Goal: Task Accomplishment & Management: Manage account settings

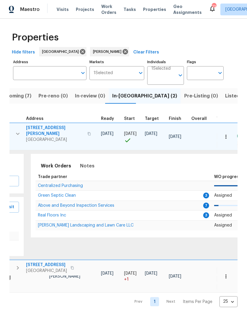
scroll to position [0, 97]
click at [69, 194] on span "Green Septic Clean" at bounding box center [57, 196] width 38 height 4
click at [62, 75] on input "Address" at bounding box center [45, 73] width 64 height 14
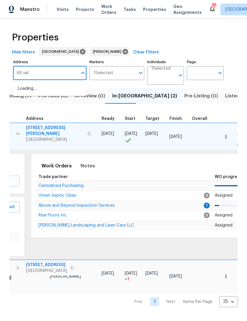
type input "68 vale"
click at [62, 92] on li "68 Vale Pt Newnan GA 30265" at bounding box center [49, 89] width 73 height 10
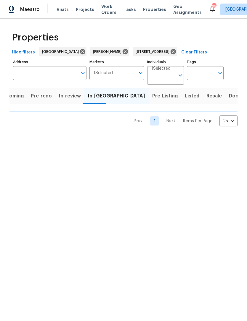
type input "68 Vale Pt Newnan GA 30265"
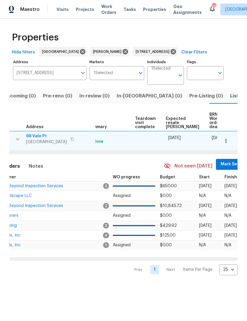
scroll to position [0, 127]
click at [221, 165] on span "Mark Seen" at bounding box center [232, 164] width 22 height 7
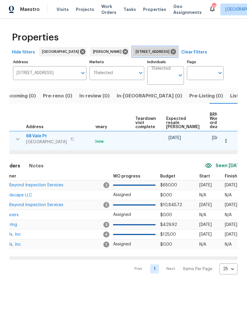
click at [170, 52] on icon at bounding box center [172, 51] width 5 height 5
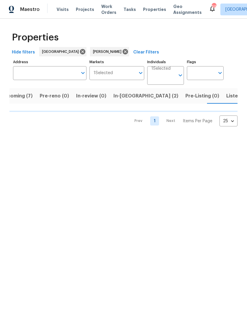
scroll to position [0, 13]
click at [122, 97] on span "In-reno (2)" at bounding box center [144, 96] width 65 height 8
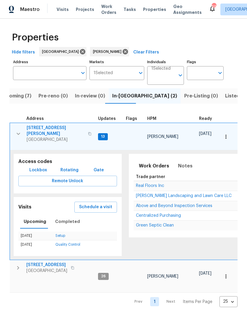
click at [15, 127] on button "button" at bounding box center [18, 134] width 12 height 18
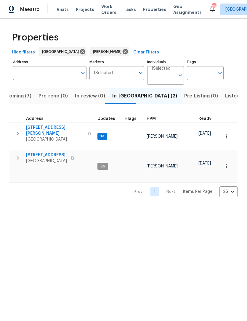
click at [17, 130] on icon "button" at bounding box center [17, 133] width 7 height 7
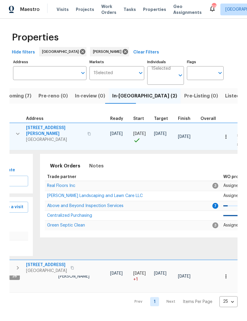
scroll to position [0, 88]
click at [65, 184] on span "Real Floors Inc" at bounding box center [62, 186] width 28 height 4
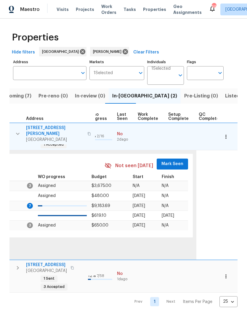
click at [167, 163] on span "Mark Seen" at bounding box center [172, 164] width 22 height 7
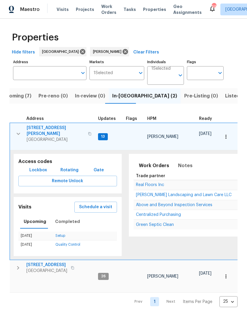
scroll to position [0, 0]
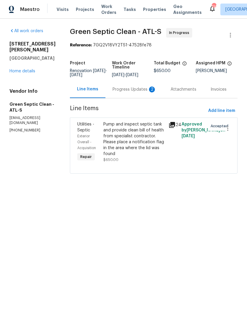
click at [130, 92] on div "Progress Updates 2" at bounding box center [134, 90] width 44 height 6
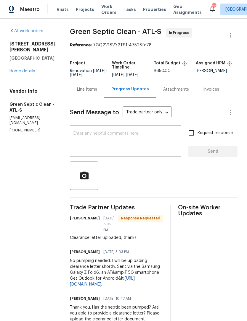
click at [22, 69] on link "Home details" at bounding box center [22, 71] width 26 height 4
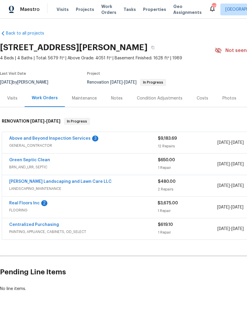
click at [22, 161] on link "Green Septic Clean" at bounding box center [29, 160] width 41 height 4
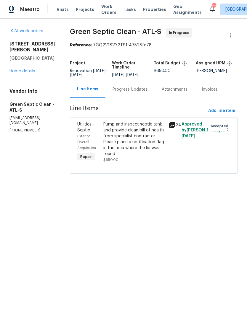
click at [125, 144] on div "Pump and inspect septic tank and provide clean bill of health from specialist c…" at bounding box center [134, 139] width 62 height 35
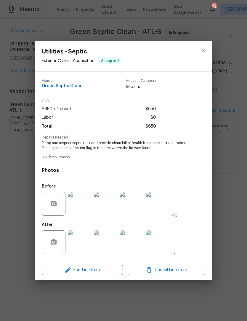
click at [105, 243] on img at bounding box center [106, 243] width 24 height 24
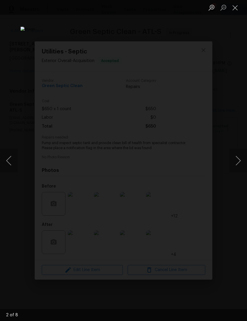
click at [232, 158] on button "Next image" at bounding box center [238, 161] width 18 height 24
click at [234, 159] on button "Next image" at bounding box center [238, 161] width 18 height 24
click at [236, 159] on button "Next image" at bounding box center [238, 161] width 18 height 24
click at [235, 159] on button "Next image" at bounding box center [238, 161] width 18 height 24
click at [237, 158] on button "Next image" at bounding box center [238, 161] width 18 height 24
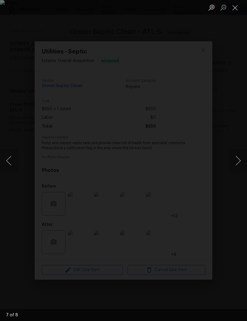
click at [235, 163] on button "Next image" at bounding box center [238, 161] width 18 height 24
click at [240, 3] on button "Close lightbox" at bounding box center [235, 7] width 12 height 10
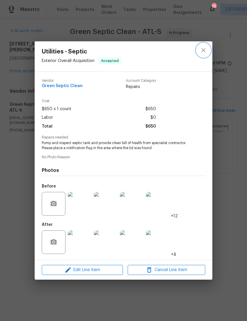
click at [206, 47] on icon "close" at bounding box center [203, 50] width 7 height 7
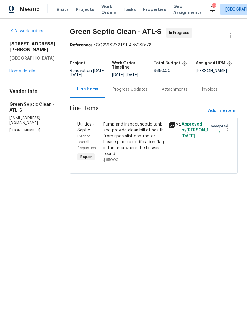
click at [138, 93] on div "Progress Updates" at bounding box center [129, 90] width 35 height 6
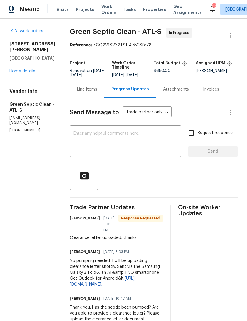
click at [146, 146] on textarea at bounding box center [125, 142] width 104 height 21
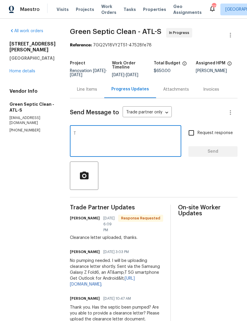
type textarea "The"
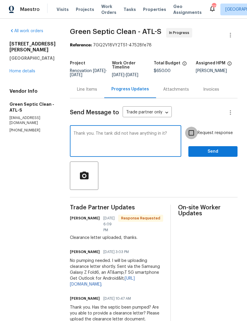
type textarea "Thank you. The tank did not have anything in it?"
click at [191, 137] on input "Request response" at bounding box center [191, 133] width 12 height 12
checkbox input "true"
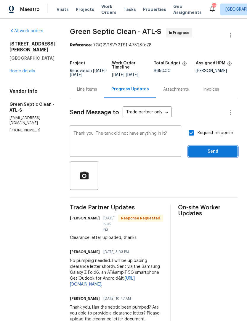
click at [213, 153] on span "Send" at bounding box center [213, 151] width 40 height 7
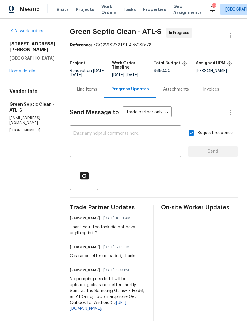
click at [24, 69] on link "Home details" at bounding box center [22, 71] width 26 height 4
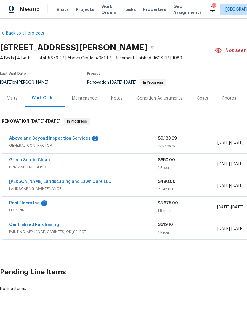
click at [30, 203] on link "Real Floors Inc" at bounding box center [24, 203] width 30 height 4
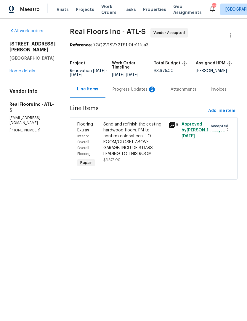
click at [127, 98] on div "Progress Updates 2" at bounding box center [134, 89] width 58 height 17
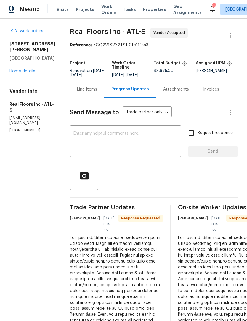
click at [22, 71] on div "All work orders 55 Summerhill Pl Newnan, GA 30263 Home details Vendor Info Real…" at bounding box center [32, 80] width 46 height 105
click at [25, 69] on link "Home details" at bounding box center [22, 71] width 26 height 4
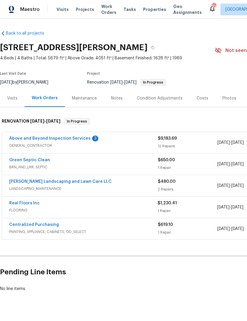
click at [66, 140] on link "Above and Beyond Inspection Services" at bounding box center [49, 139] width 81 height 4
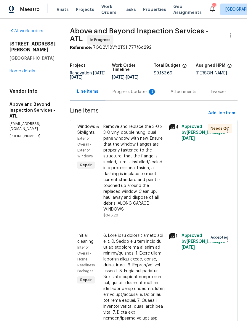
click at [138, 95] on div "Progress Updates 3" at bounding box center [134, 92] width 44 height 6
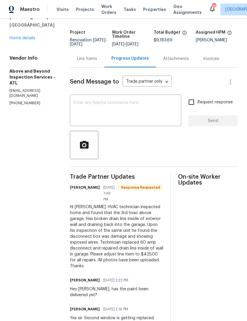
scroll to position [32, 0]
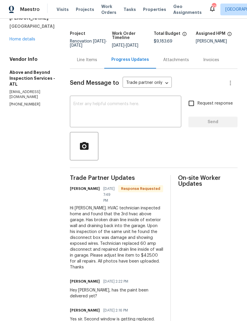
click at [138, 120] on textarea at bounding box center [125, 112] width 104 height 21
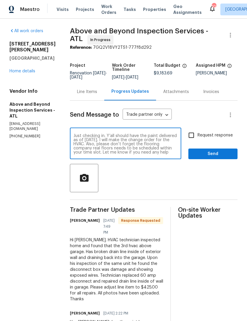
scroll to position [0, 0]
click at [93, 158] on div "Just checking in. Y’all should have the paint delivered as of yesterday. I will…" at bounding box center [125, 144] width 111 height 30
click at [92, 145] on div "Just checking in. Y’all should have the paint delivered as of yesterday. I will…" at bounding box center [125, 144] width 111 height 30
click at [95, 145] on textarea "Just checking in. Y’all should have the paint delivered as of yesterday. I will…" at bounding box center [125, 144] width 104 height 21
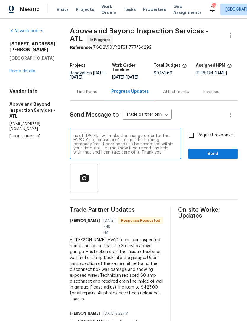
click at [116, 143] on textarea "Just checking in. Y’all should have the paint delivered as of yesterday. I will…" at bounding box center [125, 144] width 104 height 21
type textarea "Just checking in. Y’all should have the paint delivered as of yesterday. I will…"
click at [194, 140] on input "Request response" at bounding box center [191, 135] width 12 height 12
checkbox input "true"
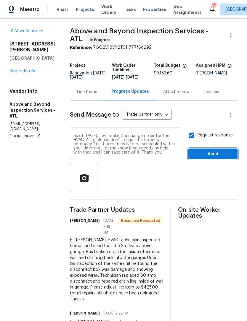
click at [213, 160] on button "Send" at bounding box center [212, 154] width 49 height 11
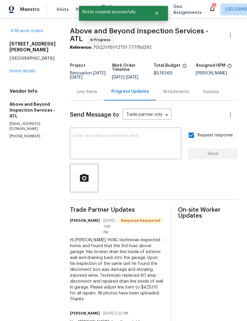
scroll to position [0, 0]
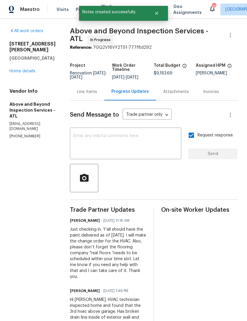
click at [28, 69] on link "Home details" at bounding box center [22, 71] width 26 height 4
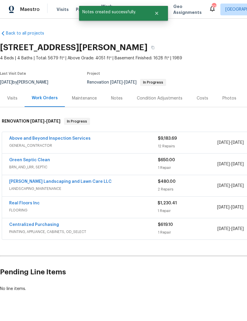
click at [67, 140] on link "Above and Beyond Inspection Services" at bounding box center [49, 139] width 81 height 4
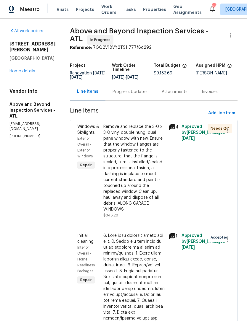
click at [140, 95] on div "Progress Updates" at bounding box center [129, 92] width 35 height 6
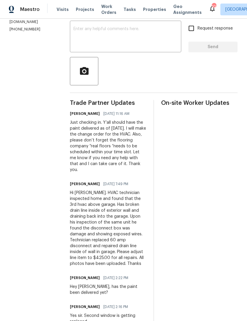
scroll to position [109, 0]
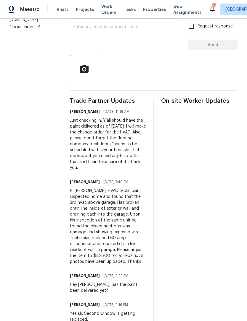
click at [124, 236] on div "Hi Jaydon. HVAC technician inspected home and found that the 3rd hvac above gar…" at bounding box center [108, 226] width 76 height 77
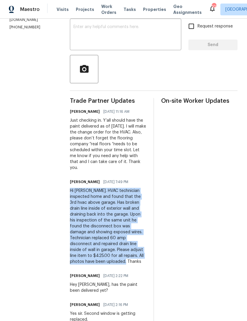
copy div "Hi Jaydon. HVAC technician inspected home and found that the 3rd hvac above gar…"
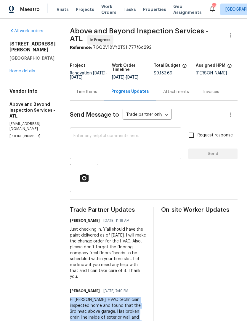
scroll to position [0, 0]
click at [26, 69] on link "Home details" at bounding box center [22, 71] width 26 height 4
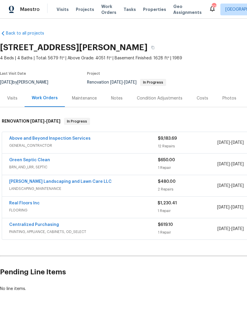
click at [54, 140] on link "Above and Beyond Inspection Services" at bounding box center [49, 139] width 81 height 4
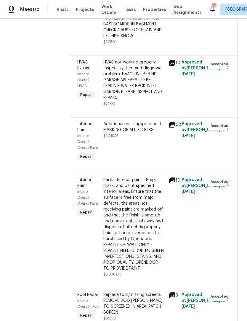
scroll to position [770, 0]
click at [152, 101] on div "HVAC not working properly. Inspect system and diagnose problem. HVAC LINE BEHIN…" at bounding box center [134, 79] width 62 height 41
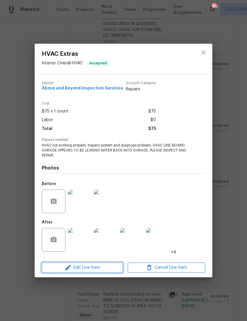
click at [94, 269] on span "Edit Line Item" at bounding box center [81, 267] width 77 height 7
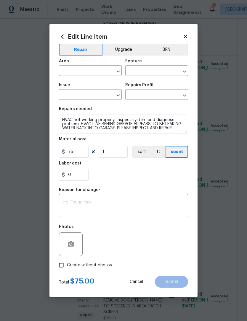
type input "Interior Overall"
type input "HVAC"
type input "HVAC Extras"
type input "HVAC Assessment $75.00"
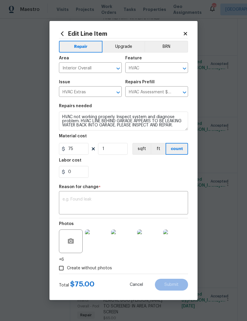
click at [96, 200] on textarea at bounding box center [123, 204] width 122 height 12
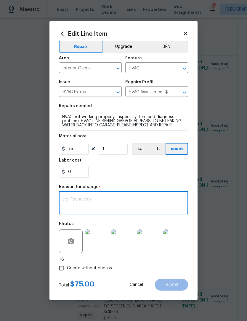
click at [95, 202] on textarea at bounding box center [123, 204] width 122 height 12
paste textarea "Hi Jaydon. HVAC technician inspected home and found that the 3rd hvac above gar…"
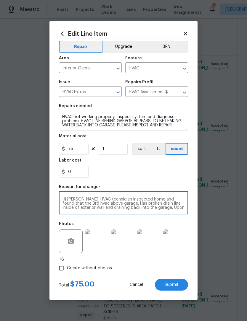
scroll to position [21, 0]
type textarea "Hi Jaydon. HVAC technician inspected home and found that the 3rd hvac above gar…"
click at [80, 150] on input "75" at bounding box center [74, 149] width 30 height 12
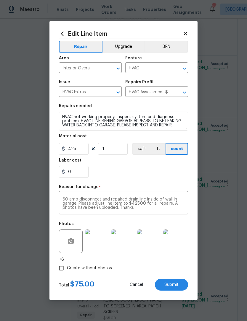
click at [129, 174] on div "0" at bounding box center [123, 172] width 129 height 12
click at [174, 283] on button "Submit" at bounding box center [171, 285] width 33 height 12
type input "75"
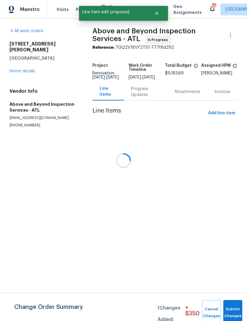
scroll to position [0, 0]
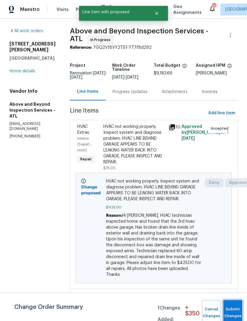
click at [234, 305] on button "Submit Changes" at bounding box center [232, 312] width 19 height 25
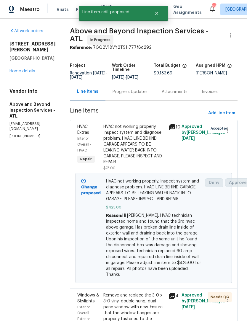
click at [26, 69] on link "Home details" at bounding box center [22, 71] width 26 height 4
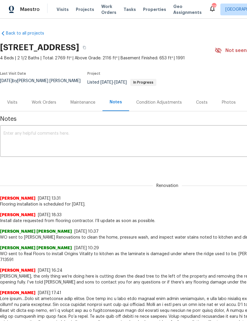
click at [44, 100] on div "Work Orders" at bounding box center [44, 103] width 25 height 6
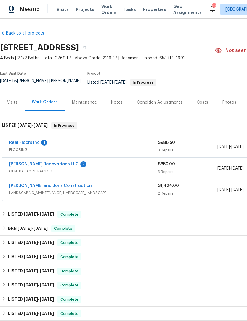
click at [25, 141] on link "Real Floors Inc" at bounding box center [24, 143] width 30 height 4
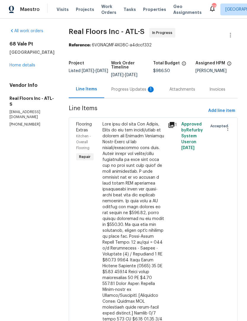
click at [135, 93] on div "Progress Updates 1" at bounding box center [133, 89] width 58 height 17
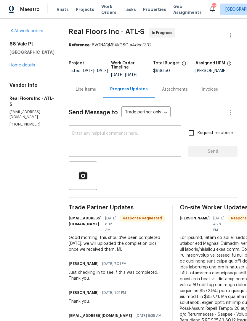
click at [90, 143] on textarea at bounding box center [124, 142] width 105 height 21
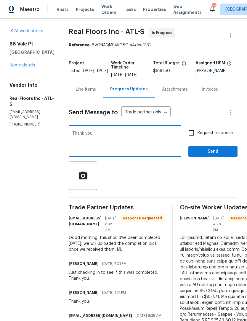
type textarea "Thank you"
click at [214, 150] on span "Send" at bounding box center [213, 151] width 40 height 7
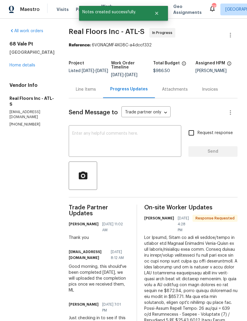
click at [29, 67] on link "Home details" at bounding box center [22, 65] width 26 height 4
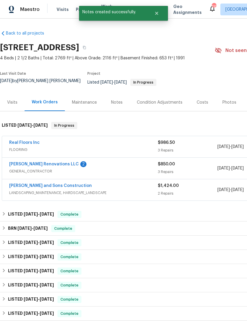
click at [38, 162] on link "Aseem Renovations LLC" at bounding box center [43, 164] width 69 height 4
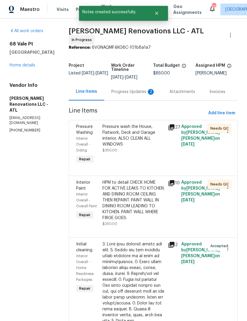
click at [134, 98] on div "Progress Updates 2" at bounding box center [133, 91] width 58 height 17
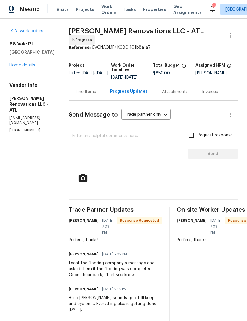
click at [27, 64] on link "Home details" at bounding box center [22, 65] width 26 height 4
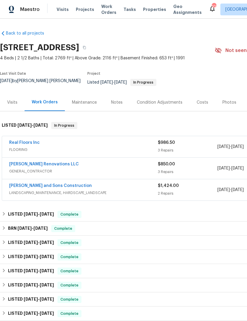
click at [40, 162] on link "Aseem Renovations LLC" at bounding box center [43, 164] width 69 height 4
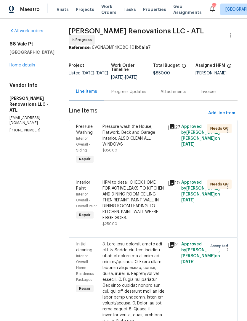
click at [133, 95] on div "Progress Updates" at bounding box center [128, 92] width 35 height 6
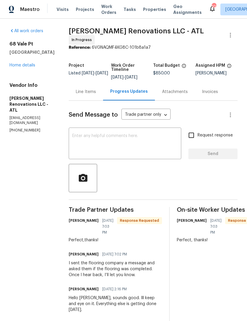
click at [138, 143] on textarea at bounding box center [124, 144] width 105 height 21
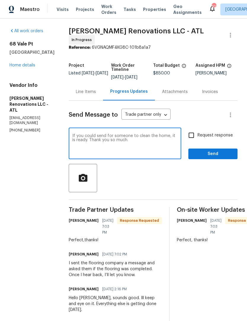
type textarea "If you could send for someone to clean the home, it is ready. Thank you so much."
click at [193, 138] on input "Request response" at bounding box center [191, 135] width 12 height 12
checkbox input "true"
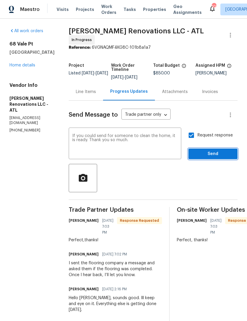
click at [209, 153] on span "Send" at bounding box center [213, 154] width 40 height 7
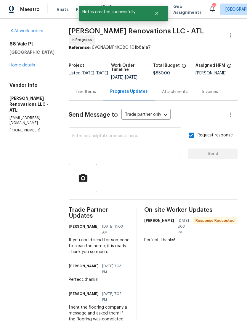
click at [24, 67] on link "Home details" at bounding box center [22, 65] width 26 height 4
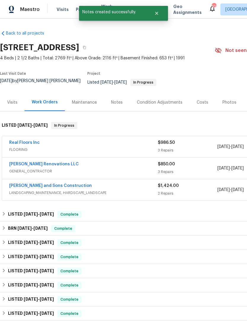
click at [44, 184] on link "[PERSON_NAME] and Sons Construction" at bounding box center [50, 186] width 83 height 4
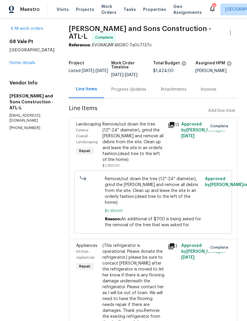
scroll to position [2, 0]
click at [26, 65] on link "Home details" at bounding box center [22, 63] width 26 height 4
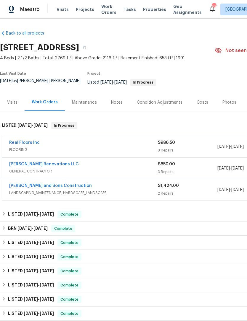
click at [30, 141] on link "Real Floors Inc" at bounding box center [24, 143] width 30 height 4
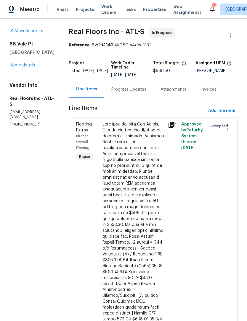
click at [23, 72] on div "All work orders 68 Vale Pt Newnan, GA 30265 Home details Vendor Info Real Floor…" at bounding box center [31, 77] width 45 height 99
click at [23, 62] on div "68 Vale Pt Newnan, GA 30265 Home details" at bounding box center [31, 54] width 45 height 27
click at [16, 64] on link "Home details" at bounding box center [22, 65] width 26 height 4
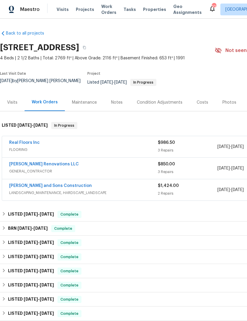
click at [14, 141] on link "Real Floors Inc" at bounding box center [24, 143] width 30 height 4
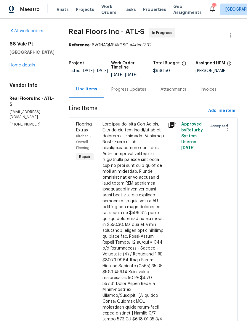
click at [125, 140] on div at bounding box center [133, 243] width 62 height 243
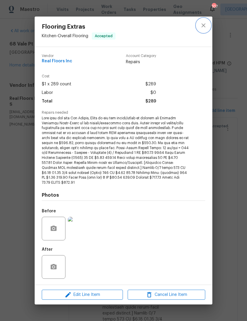
click at [197, 30] on button "close" at bounding box center [203, 25] width 14 height 14
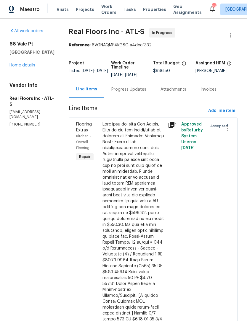
click at [121, 87] on div "Progress Updates" at bounding box center [128, 90] width 35 height 6
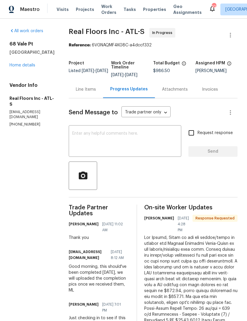
click at [15, 67] on link "Home details" at bounding box center [22, 65] width 26 height 4
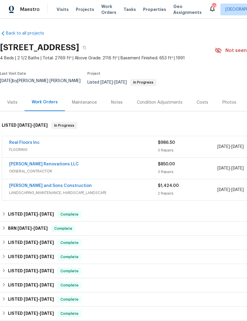
click at [44, 162] on link "Aseem Renovations LLC" at bounding box center [43, 164] width 69 height 4
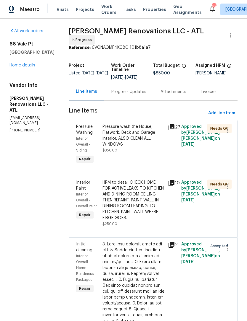
click at [142, 95] on div "Progress Updates" at bounding box center [128, 92] width 35 height 6
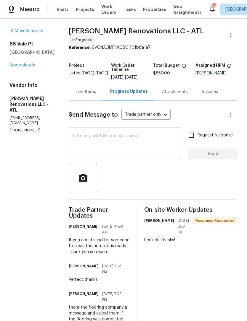
click at [22, 67] on link "Home details" at bounding box center [22, 65] width 26 height 4
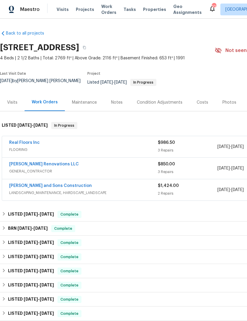
click at [117, 100] on div "Notes" at bounding box center [117, 103] width 12 height 6
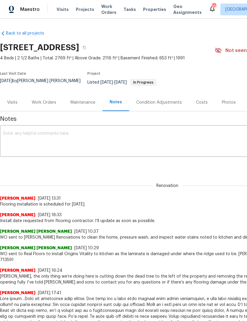
click at [99, 144] on textarea at bounding box center [167, 142] width 327 height 21
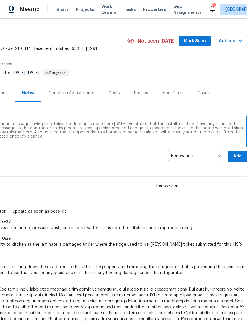
scroll to position [8, 88]
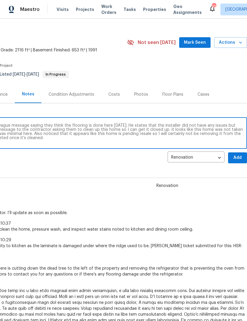
type textarea "I gave a call to real floors because I left a vague message saying they think t…"
click at [239, 154] on span "Add" at bounding box center [236, 157] width 9 height 7
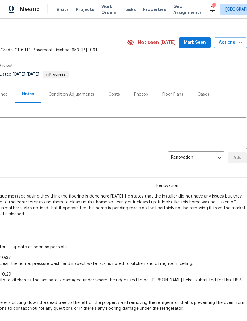
click at [198, 43] on span "Mark Seen" at bounding box center [195, 42] width 22 height 7
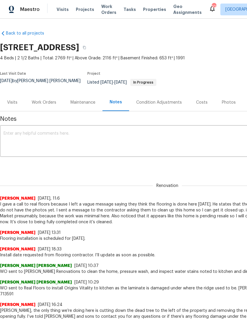
scroll to position [0, 0]
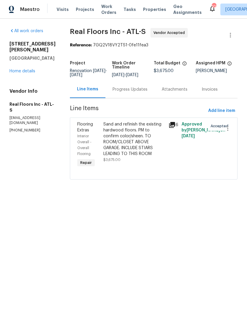
click at [137, 93] on div "Progress Updates" at bounding box center [129, 90] width 35 height 6
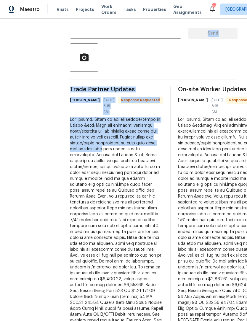
scroll to position [119, 0]
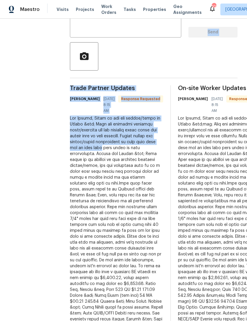
click at [51, 187] on section "All work orders [STREET_ADDRESS][PERSON_NAME] Home details Vendor Info Real Flo…" at bounding box center [32, 207] width 46 height 596
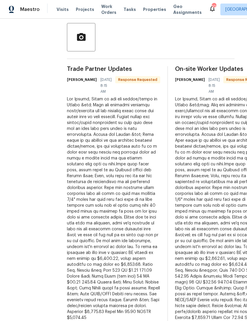
scroll to position [139, 3]
click at [98, 136] on div at bounding box center [113, 208] width 93 height 225
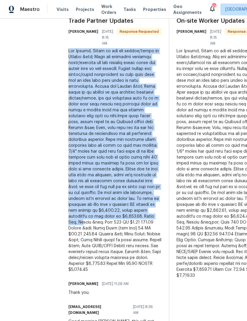
scroll to position [187, 2]
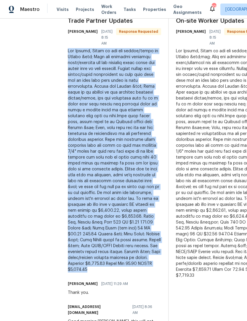
copy div "Hey [PERSON_NAME], Below is the pdf layout/quote to Screen &amp; Coat the exist…"
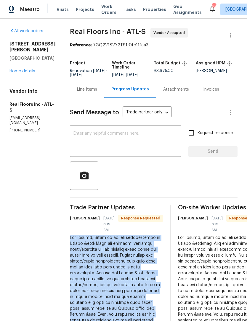
scroll to position [0, 0]
click at [27, 69] on link "Home details" at bounding box center [22, 71] width 26 height 4
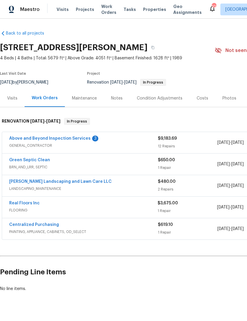
click at [29, 204] on link "Real Floors Inc" at bounding box center [24, 203] width 30 height 4
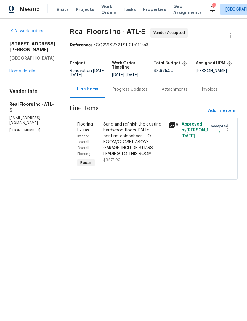
click at [125, 170] on div "Sand and refinish the existing hardwood floors. PM to confirm color/sheen. TO R…" at bounding box center [133, 145] width 65 height 51
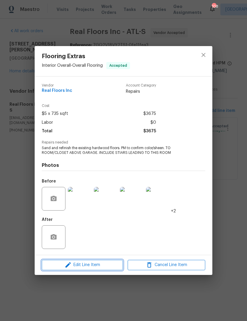
click at [100, 268] on span "Edit Line Item" at bounding box center [81, 265] width 77 height 7
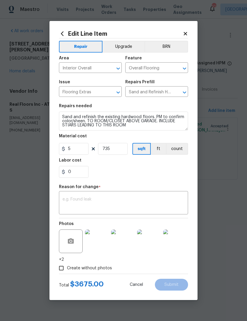
click at [124, 203] on textarea at bounding box center [123, 204] width 122 height 12
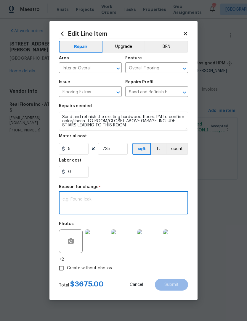
click at [104, 199] on textarea at bounding box center [123, 204] width 122 height 12
paste textarea "Hey Jaydon, Below is the pdf layout/quote to Screen &amp; Coat the existing har…"
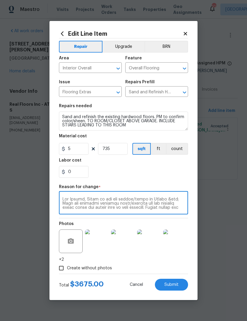
scroll to position [104, 0]
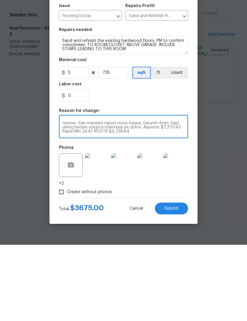
type textarea "Hey Jaydon, Below is the pdf layout/quote to Screen &amp; Coat the existing har…"
click at [79, 143] on input "5" at bounding box center [74, 149] width 30 height 12
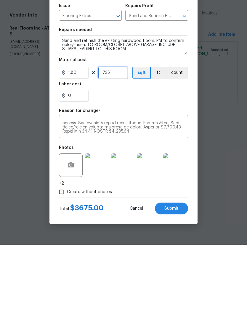
click at [115, 143] on input "735" at bounding box center [113, 149] width 30 height 12
type input "1.8"
type input "683"
click at [148, 198] on textarea at bounding box center [123, 204] width 122 height 12
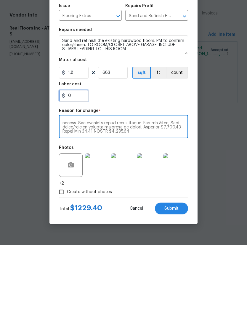
click at [76, 166] on input "0" at bounding box center [74, 172] width 30 height 12
type input "1.01"
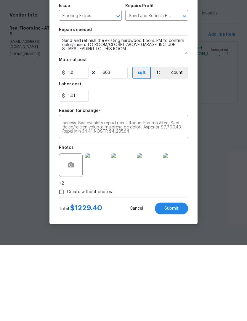
click at [147, 103] on section "Repairs needed Sand and refinish the existing hardwood floors. PM to confirm co…" at bounding box center [123, 141] width 129 height 81
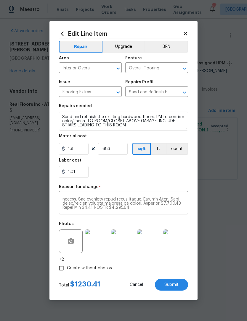
click at [173, 287] on span "Submit" at bounding box center [171, 285] width 14 height 4
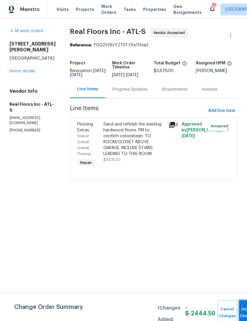
click at [240, 309] on button "Submit Changes" at bounding box center [248, 312] width 19 height 25
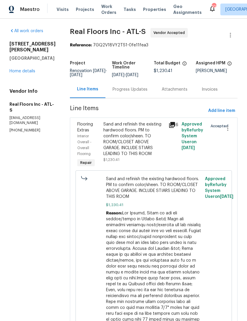
click at [33, 69] on link "Home details" at bounding box center [22, 71] width 26 height 4
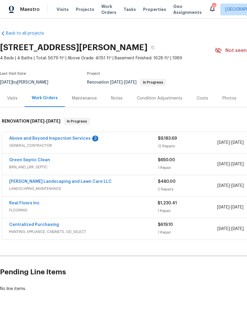
click at [116, 101] on div "Notes" at bounding box center [117, 99] width 12 height 6
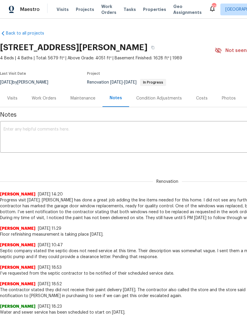
click at [97, 137] on textarea at bounding box center [167, 137] width 327 height 21
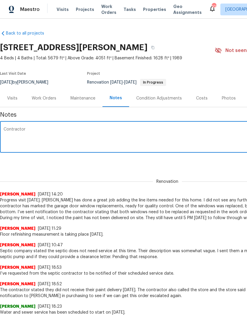
type textarea "Contractor0"
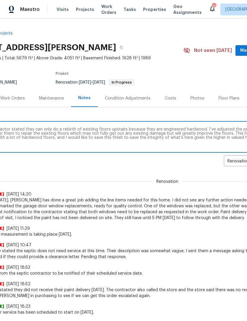
scroll to position [0, 32]
click at [72, 127] on textarea "Flooring contractor stated they can only do a rebirth of existing floors upstai…" at bounding box center [135, 137] width 327 height 21
click at [118, 139] on textarea "Flooring contractor stated they can only do a buff of existing floors upstairs …" at bounding box center [135, 137] width 327 height 21
click at [77, 129] on textarea "Flooring contractor stated they can only do a buff of existing floors upstairs …" at bounding box center [135, 137] width 327 height 21
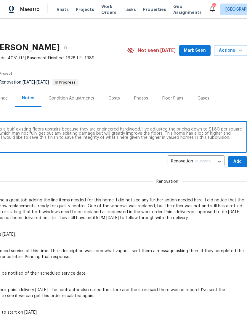
scroll to position [0, 88]
click at [223, 132] on textarea "Flooring contractor stated they can only do a buff existing floors upstairs bec…" at bounding box center [79, 137] width 327 height 21
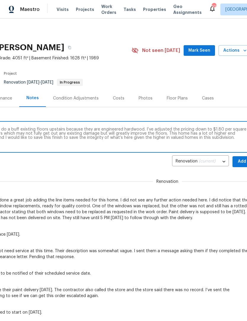
scroll to position [0, 83]
click at [148, 138] on textarea "Flooring contractor stated they can only do a buff existing floors upstairs bec…" at bounding box center [83, 137] width 327 height 21
click at [171, 138] on textarea "Flooring contractor stated they can only do a buff existing floors upstairs bec…" at bounding box center [83, 137] width 327 height 21
type textarea "Flooring contractor stated they can only do a buff existing floors upstairs bec…"
click at [239, 160] on span "Add" at bounding box center [241, 161] width 9 height 7
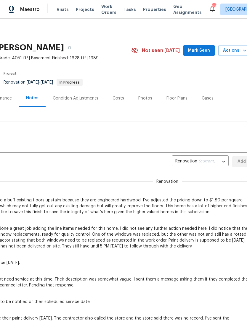
click at [204, 49] on span "Mark Seen" at bounding box center [199, 50] width 22 height 7
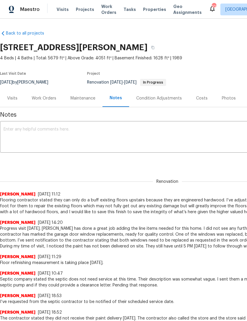
scroll to position [0, 0]
click at [41, 100] on div "Work Orders" at bounding box center [44, 99] width 25 height 6
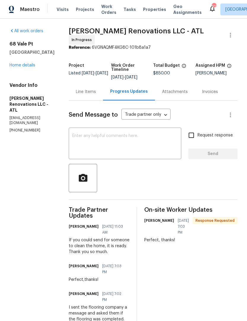
click at [132, 138] on textarea at bounding box center [124, 144] width 105 height 21
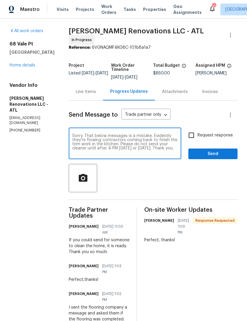
click at [171, 151] on textarea "Sorry. That below messages is a mistake. Evidently they’re flowing contractors …" at bounding box center [124, 144] width 105 height 21
click at [171, 152] on textarea "Sorry. That below messages is a mistake. Evidently they’re flowing contractors …" at bounding box center [124, 144] width 105 height 21
click at [99, 138] on textarea "Sorry. That below messages is a mistake. Evidently they’re flowing contractors …" at bounding box center [124, 144] width 105 height 21
click at [104, 141] on textarea "Sorry. The below messages is a mistake. Evidently they’re flowing contractors c…" at bounding box center [124, 144] width 105 height 21
click at [128, 143] on textarea "Sorry. The below messages is a mistake. Evidently their flooring contractors co…" at bounding box center [124, 144] width 105 height 21
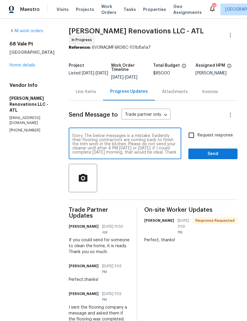
click at [177, 151] on textarea "Sorry. The below messages is a mistake. Evidently their flooring contractors ar…" at bounding box center [124, 144] width 105 height 21
type textarea "Sorry. The below messages is a mistake. Evidently their flooring contractors ar…"
click at [194, 138] on input "Request response" at bounding box center [191, 135] width 12 height 12
checkbox input "true"
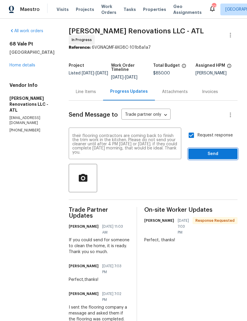
click at [215, 156] on span "Send" at bounding box center [213, 154] width 40 height 7
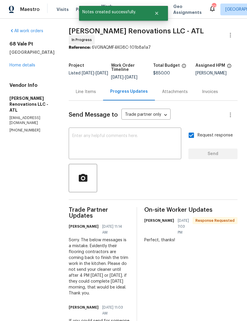
scroll to position [0, 0]
click at [31, 67] on link "Home details" at bounding box center [22, 65] width 26 height 4
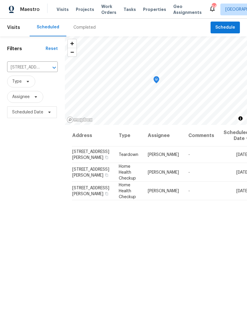
click at [33, 66] on input "[STREET_ADDRESS][PERSON_NAME]" at bounding box center [24, 67] width 34 height 9
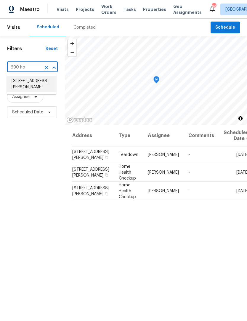
click at [41, 83] on li "[STREET_ADDRESS][PERSON_NAME]" at bounding box center [31, 84] width 49 height 16
type input "[STREET_ADDRESS][PERSON_NAME]"
click at [33, 64] on input "[STREET_ADDRESS][PERSON_NAME]" at bounding box center [24, 67] width 34 height 9
click at [27, 68] on input "[STREET_ADDRESS][PERSON_NAME]" at bounding box center [24, 67] width 34 height 9
click at [25, 64] on input "[STREET_ADDRESS][PERSON_NAME]" at bounding box center [24, 67] width 34 height 9
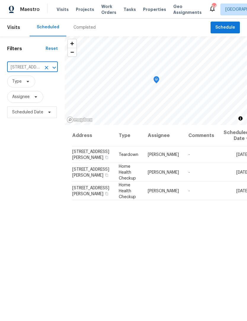
click at [47, 69] on icon "Clear" at bounding box center [47, 68] width 4 height 4
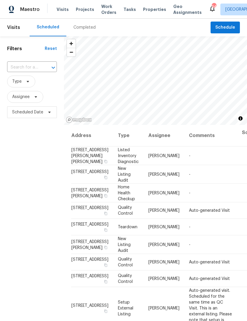
click at [35, 64] on input "text" at bounding box center [23, 67] width 33 height 9
type input "68 va"
click at [42, 81] on li "[STREET_ADDRESS]" at bounding box center [31, 81] width 49 height 10
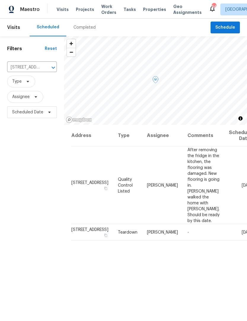
click at [0, 0] on icon at bounding box center [0, 0] width 0 height 0
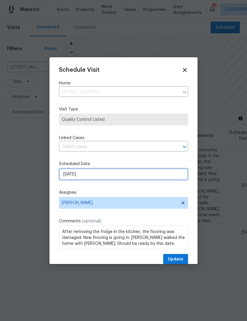
click at [122, 176] on input "[DATE]" at bounding box center [123, 175] width 129 height 12
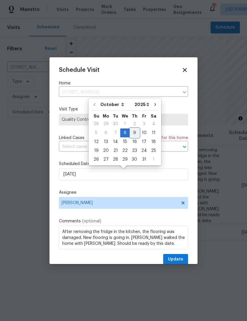
click at [135, 132] on div "9" at bounding box center [134, 133] width 9 height 8
type input "[DATE]"
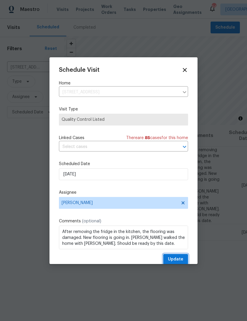
click at [176, 258] on span "Update" at bounding box center [175, 259] width 15 height 7
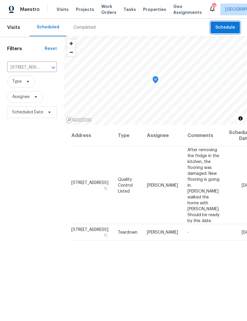
click at [231, 28] on span "Schedule" at bounding box center [225, 27] width 20 height 7
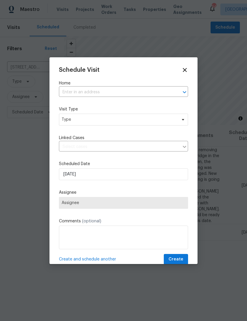
click at [106, 95] on input "text" at bounding box center [115, 92] width 112 height 9
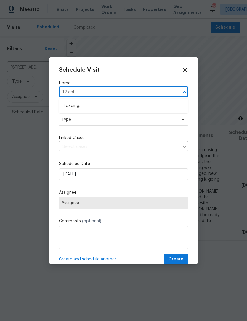
type input "12 colu"
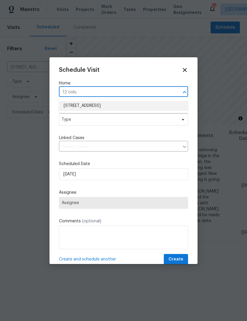
click at [116, 109] on li "[STREET_ADDRESS]" at bounding box center [123, 106] width 129 height 10
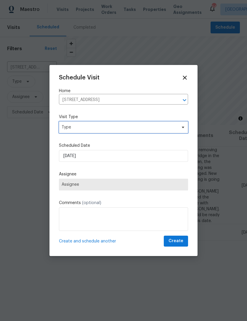
click at [125, 125] on span "Type" at bounding box center [119, 128] width 115 height 6
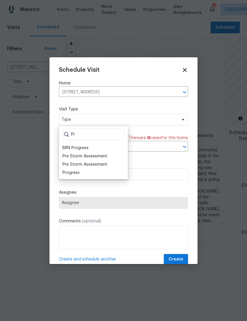
type input "Pr"
click at [79, 174] on div "Progress" at bounding box center [70, 173] width 17 height 6
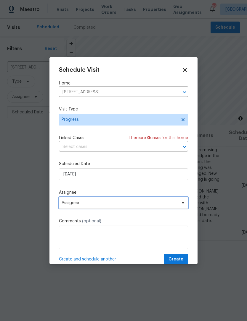
click at [125, 203] on span "Assignee" at bounding box center [120, 203] width 116 height 5
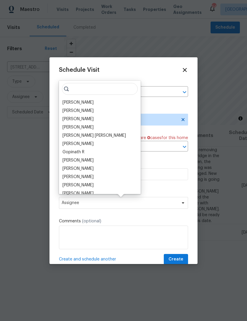
click at [87, 100] on div "[PERSON_NAME]" at bounding box center [77, 103] width 31 height 6
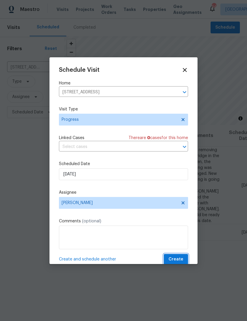
click at [180, 260] on span "Create" at bounding box center [175, 259] width 15 height 7
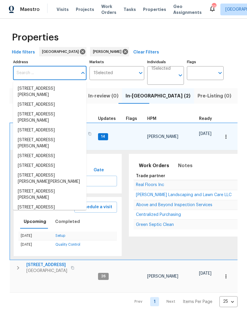
scroll to position [0, 13]
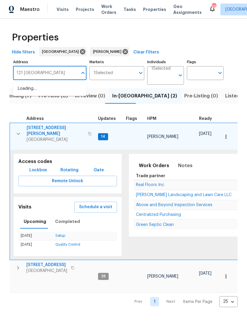
type input "121 [GEOGRAPHIC_DATA]"
click at [62, 87] on li "[STREET_ADDRESS]" at bounding box center [49, 89] width 73 height 10
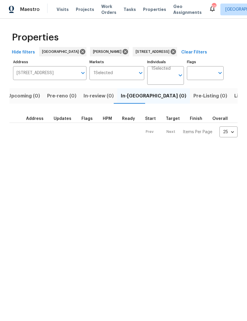
click at [234, 95] on span "Listed (1)" at bounding box center [244, 96] width 21 height 8
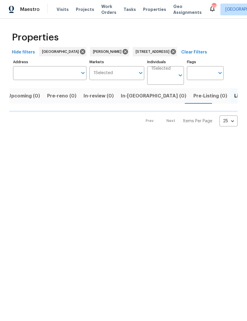
type input "[STREET_ADDRESS]"
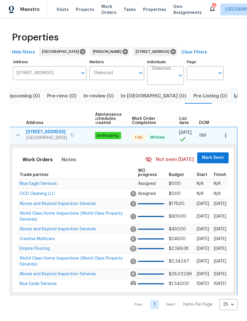
scroll to position [0, 76]
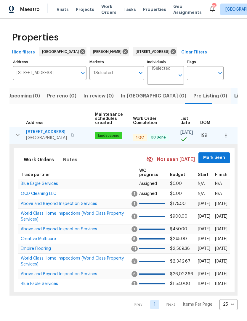
click at [214, 159] on span "Mark Seen" at bounding box center [214, 157] width 22 height 7
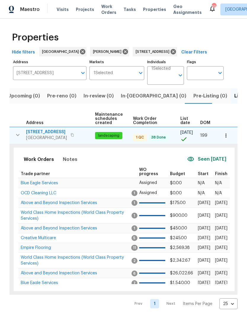
click at [78, 214] on span "World Class Home Inspections (World Class Property Services)" at bounding box center [72, 216] width 103 height 10
click at [176, 54] on icon at bounding box center [172, 51] width 5 height 5
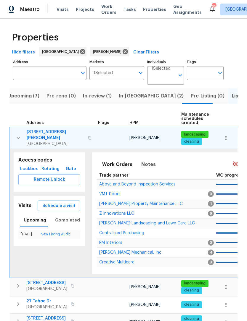
click at [20, 135] on icon "button" at bounding box center [18, 138] width 7 height 7
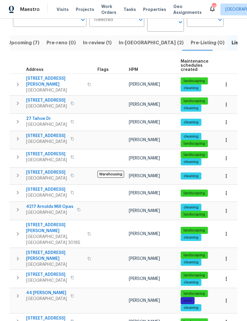
scroll to position [51, 0]
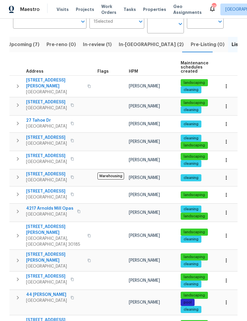
click at [129, 48] on span "In-reno (2)" at bounding box center [151, 45] width 65 height 8
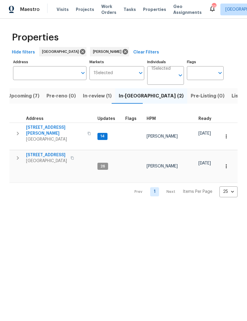
click at [17, 157] on icon "button" at bounding box center [18, 158] width 2 height 4
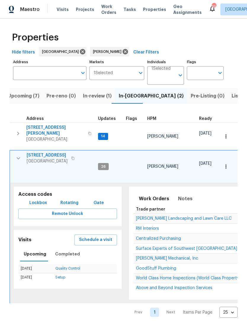
click at [163, 234] on td "Centralized Purchasing" at bounding box center [226, 239] width 186 height 10
click at [163, 237] on span "Centralized Purchasing" at bounding box center [158, 239] width 45 height 4
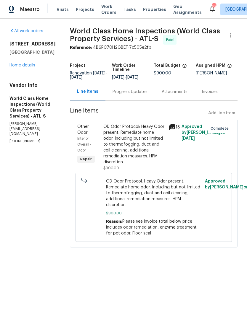
click at [28, 67] on link "Home details" at bounding box center [22, 65] width 26 height 4
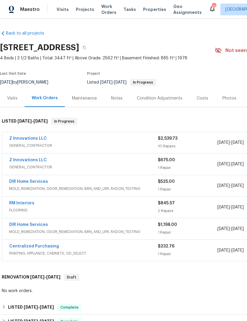
click at [30, 139] on link "Z Innovations LLC" at bounding box center [28, 139] width 38 height 4
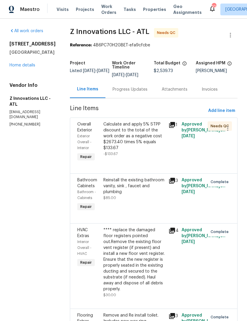
click at [136, 146] on div "Calculate and apply 5% STPP discount to the total of the work order as a negati…" at bounding box center [134, 137] width 62 height 30
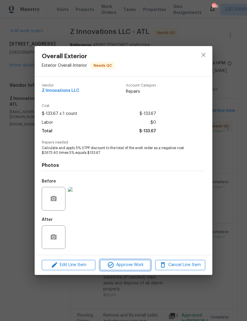
click at [119, 268] on span "Approve Work" at bounding box center [125, 265] width 46 height 7
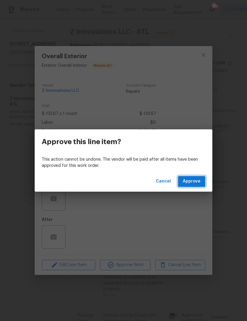
click at [190, 186] on button "Approve" at bounding box center [191, 181] width 27 height 11
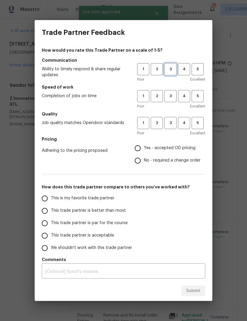
click at [172, 67] on span "3" at bounding box center [170, 69] width 11 height 7
click at [170, 93] on span "3" at bounding box center [170, 96] width 11 height 7
click at [172, 119] on button "3" at bounding box center [170, 123] width 12 height 12
click at [141, 149] on input "Yes - accepted OD pricing" at bounding box center [137, 148] width 12 height 12
radio input "true"
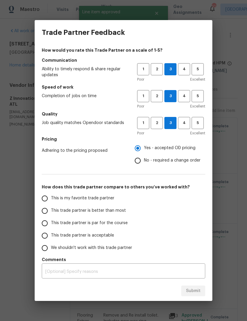
click at [47, 201] on input "This is my favorite trade partner" at bounding box center [44, 199] width 12 height 12
click at [196, 289] on span "Submit" at bounding box center [193, 291] width 14 height 7
radio input "true"
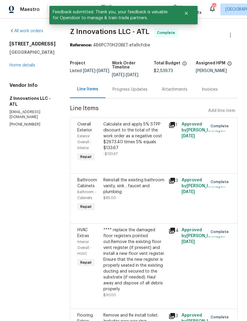
click at [28, 77] on div "All work orders 121 Northwoods Rd Sharpsburg, GA 30277 Home details Vendor Info…" at bounding box center [32, 77] width 46 height 99
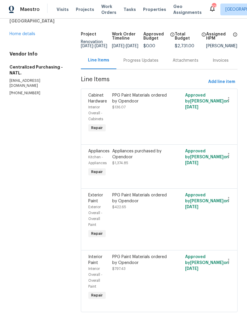
scroll to position [31, 0]
click at [125, 165] on span "$1,374.85" at bounding box center [120, 164] width 16 height 4
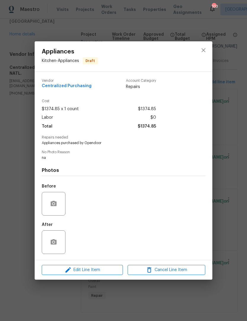
click at [225, 164] on div "Appliances Kitchen - Appliances Draft Vendor Centralized Purchasing Account Cat…" at bounding box center [123, 160] width 247 height 321
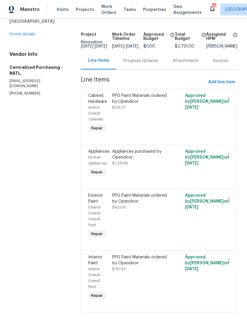
scroll to position [0, 0]
